Goal: Task Accomplishment & Management: Manage account settings

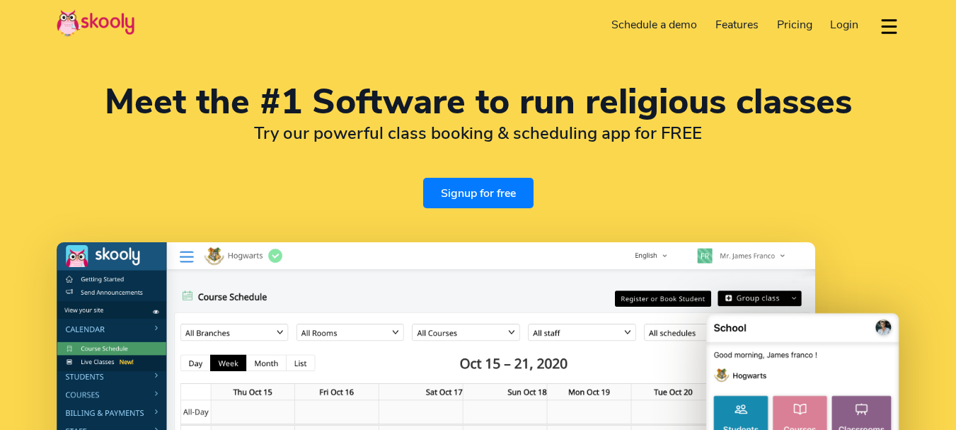
select select "en"
select select "91"
select select "[GEOGRAPHIC_DATA]"
select select "[GEOGRAPHIC_DATA]/[GEOGRAPHIC_DATA]"
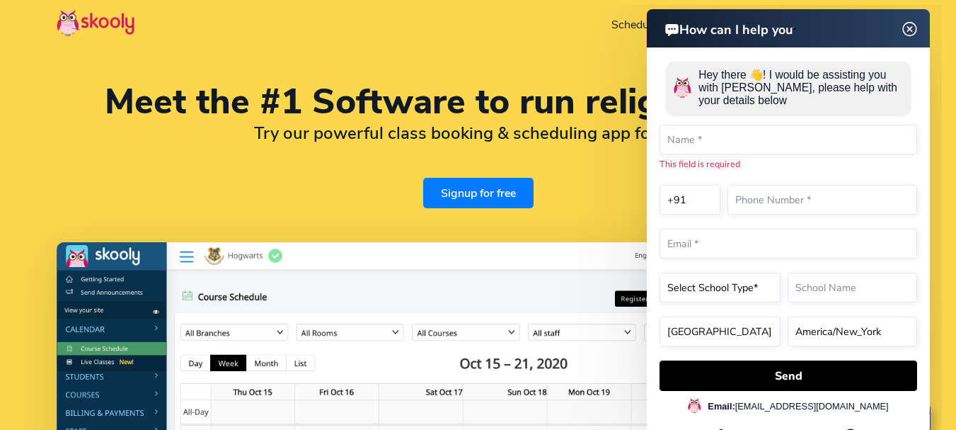
click at [910, 33] on img at bounding box center [910, 30] width 27 height 18
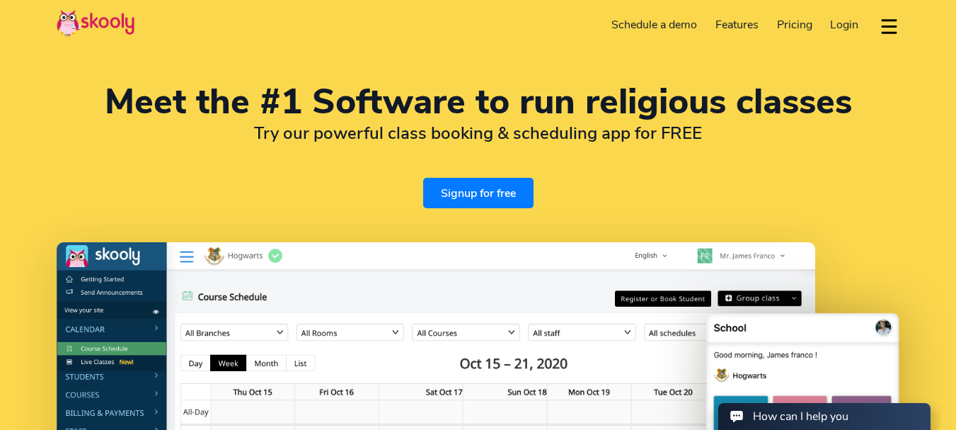
click at [846, 23] on span "Login" at bounding box center [844, 25] width 28 height 16
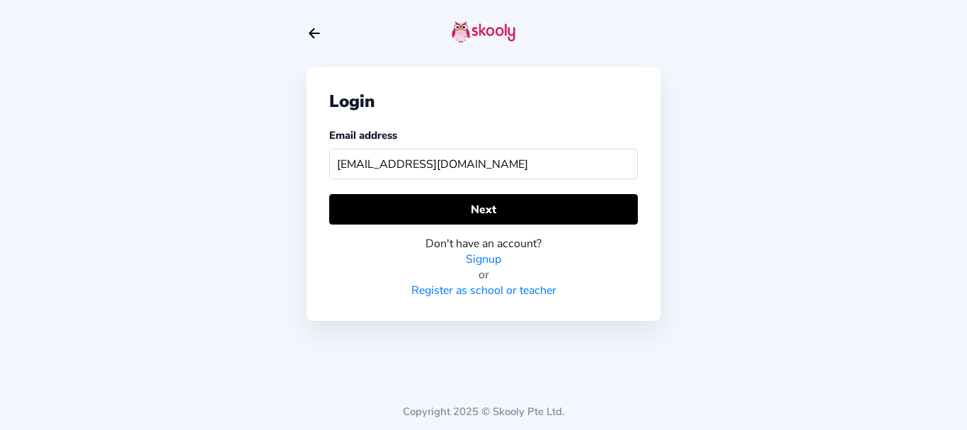
type input "skoolyacademy@gmail.com"
